Goal: Information Seeking & Learning: Learn about a topic

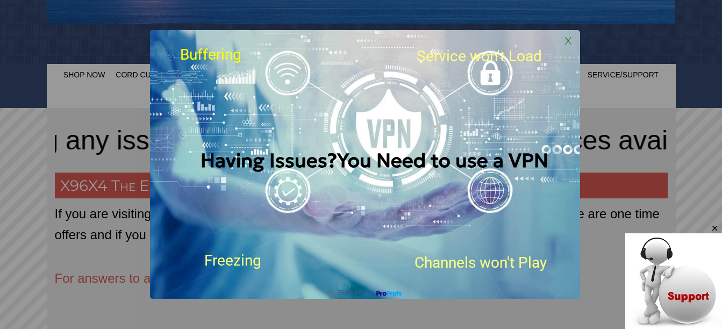
click at [568, 38] on span "X" at bounding box center [568, 40] width 16 height 16
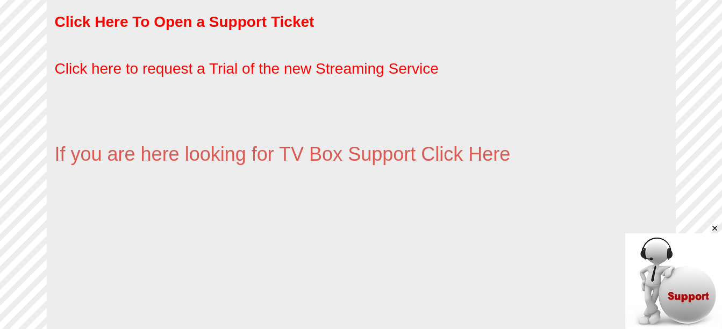
scroll to position [914, 0]
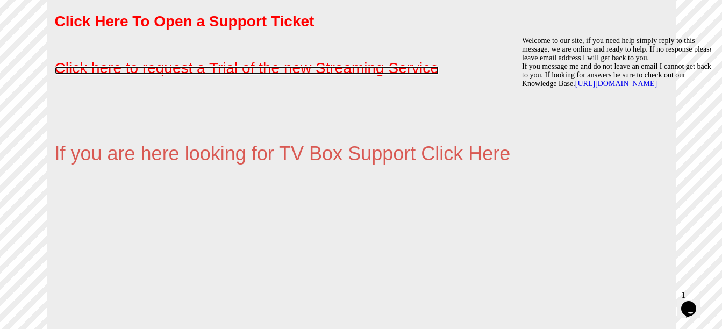
click at [209, 66] on span "Click here to request a Trial of the new Streaming Service" at bounding box center [247, 68] width 384 height 17
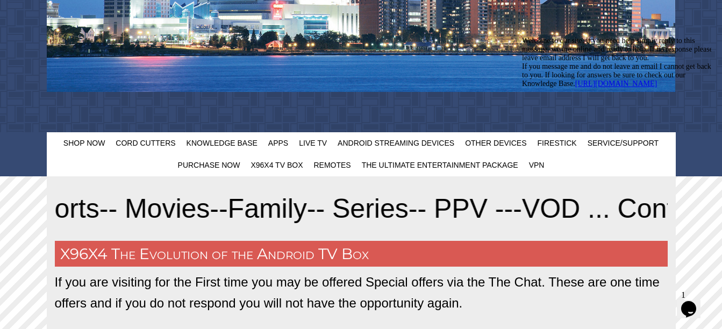
scroll to position [376, 0]
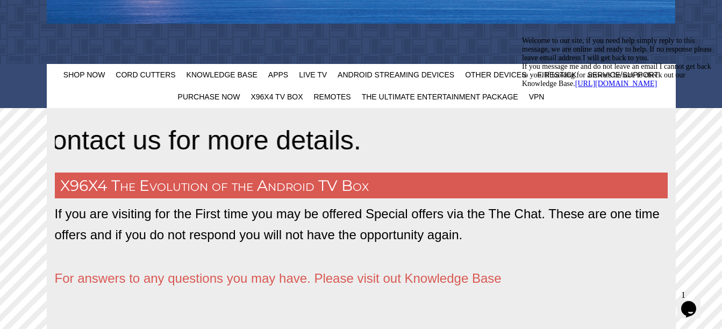
click at [565, 76] on div "Welcome to our site, if you need help simply reply to this message, we are onli…" at bounding box center [618, 63] width 193 height 52
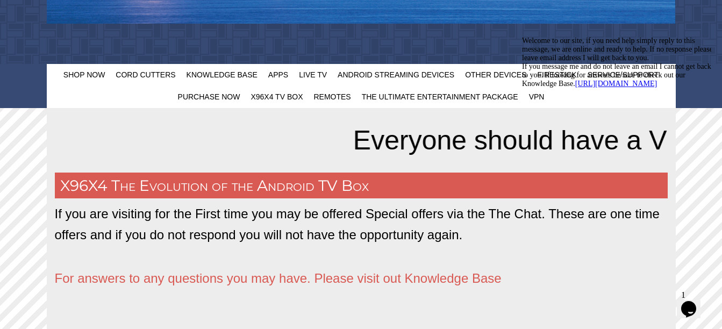
click at [561, 76] on div "Welcome to our site, if you need help simply reply to this message, we are onli…" at bounding box center [618, 63] width 193 height 52
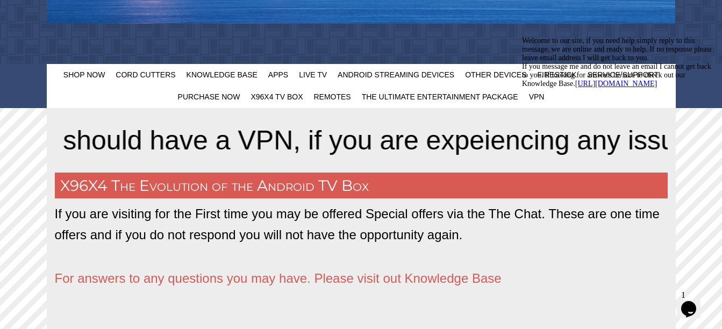
click at [552, 73] on div "Welcome to our site, if you need help simply reply to this message, we are onli…" at bounding box center [618, 63] width 193 height 52
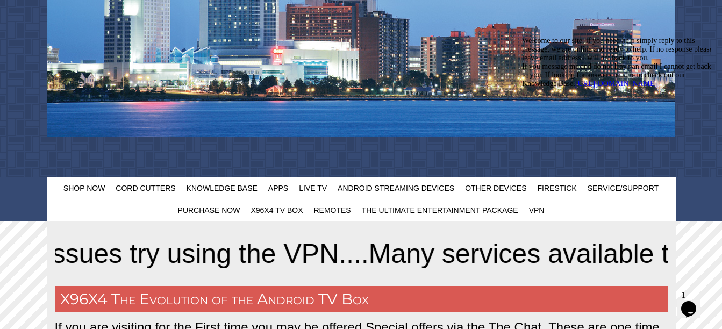
scroll to position [322, 0]
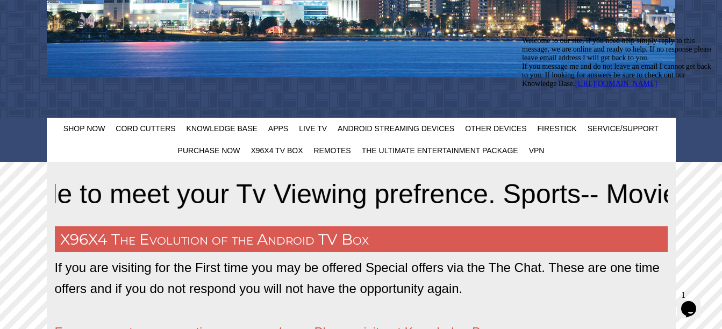
drag, startPoint x: 698, startPoint y: 116, endPoint x: 1215, endPoint y: 147, distance: 517.5
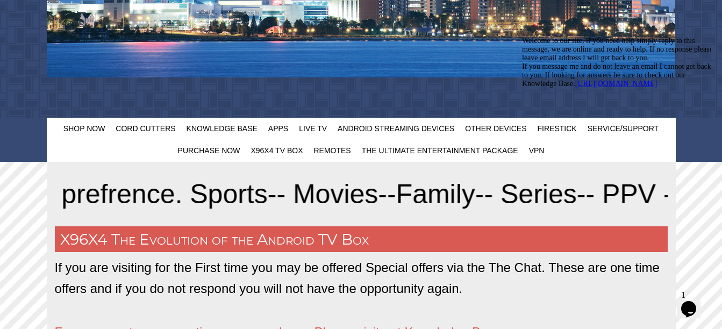
click at [522, 37] on icon "Chat attention grabber" at bounding box center [522, 37] width 0 height 0
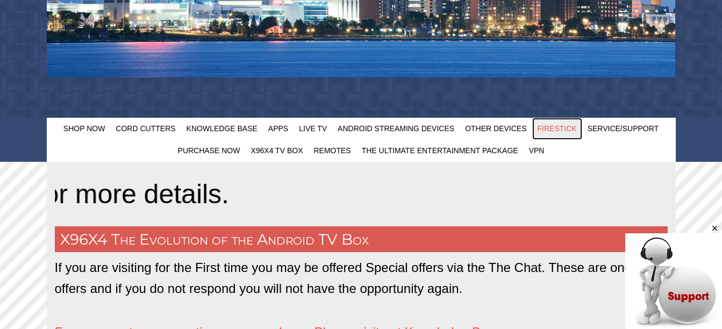
click at [563, 131] on span "FireStick" at bounding box center [556, 128] width 39 height 9
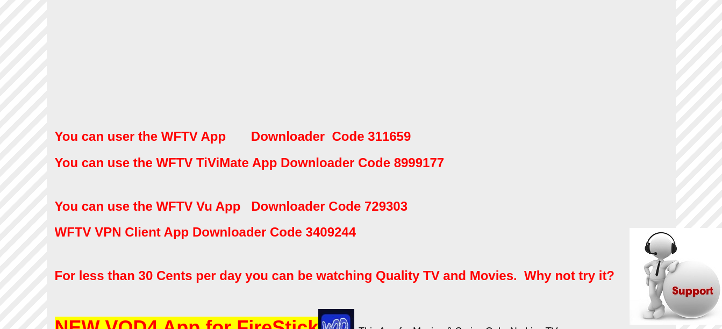
scroll to position [484, 0]
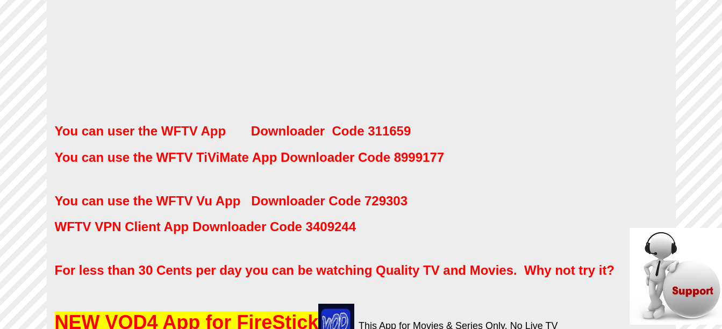
drag, startPoint x: 47, startPoint y: 100, endPoint x: 616, endPoint y: 247, distance: 587.8
click at [607, 59] on p at bounding box center [361, 17] width 613 height 197
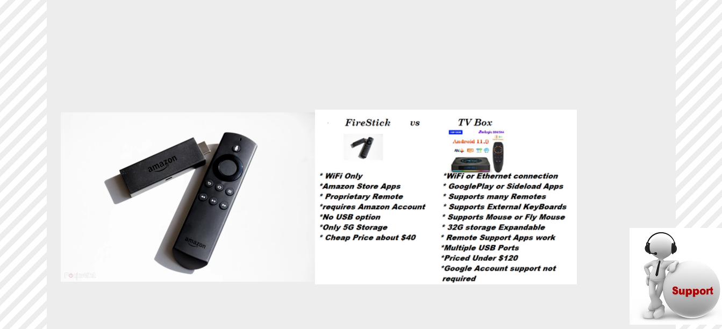
scroll to position [1720, 0]
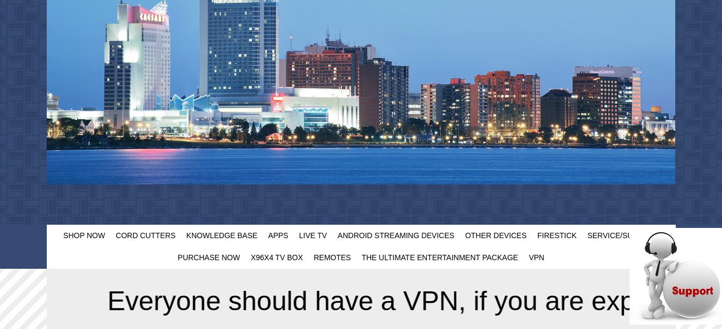
scroll to position [215, 0]
